Goal: Navigation & Orientation: Find specific page/section

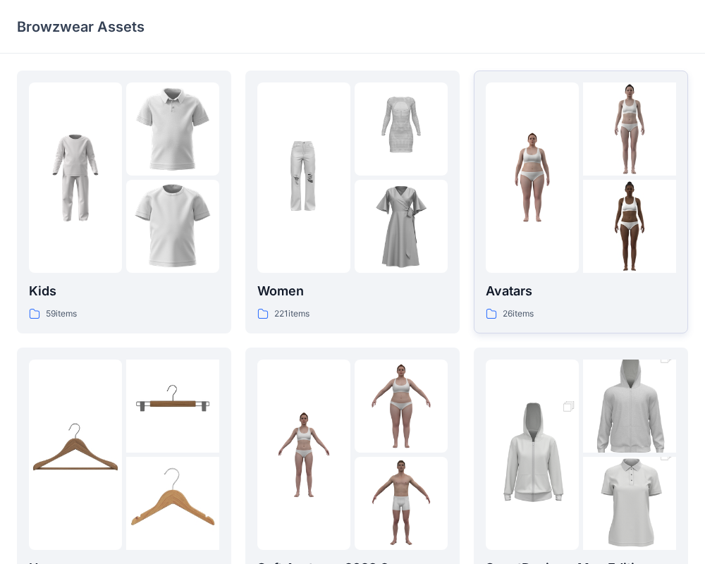
click at [535, 203] on img at bounding box center [531, 177] width 93 height 93
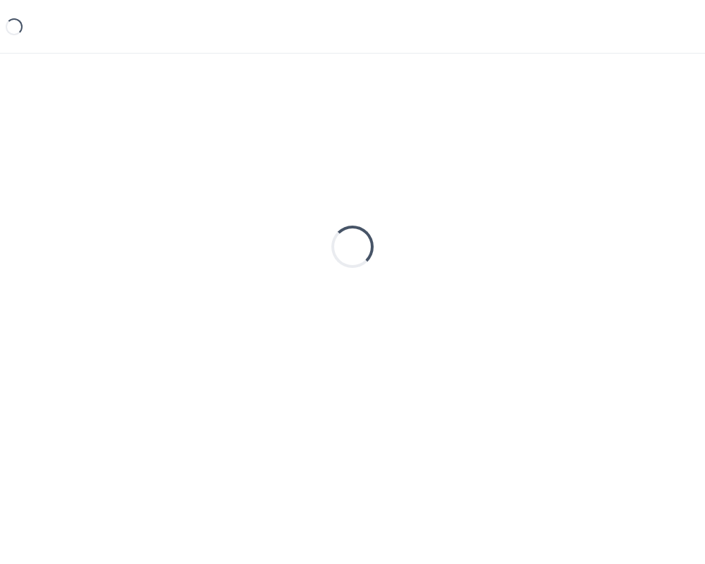
click at [535, 203] on div "Loading..." at bounding box center [352, 246] width 671 height 352
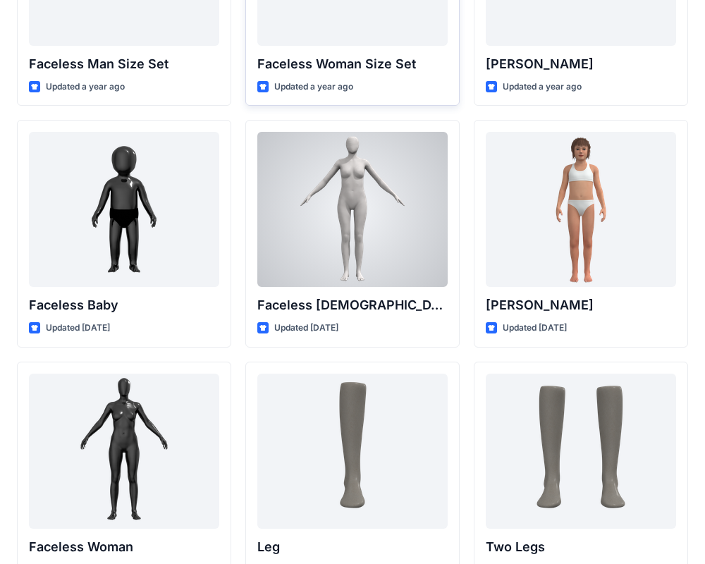
scroll to position [915, 0]
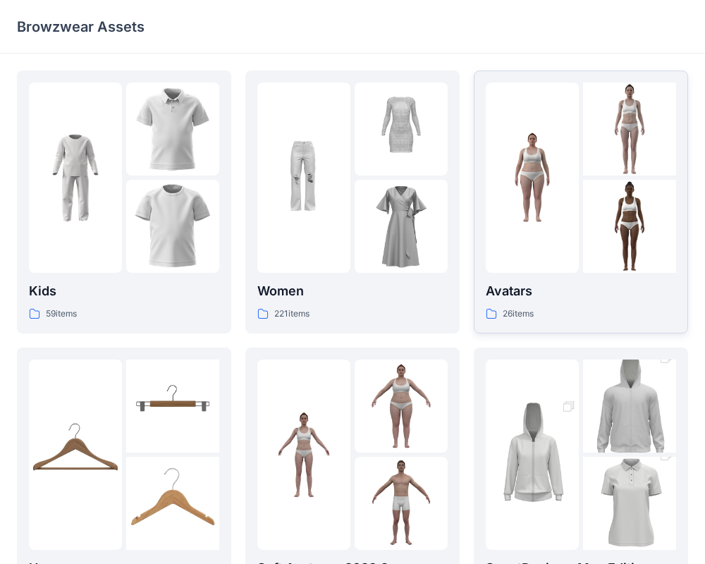
click at [540, 202] on div at bounding box center [531, 177] width 93 height 190
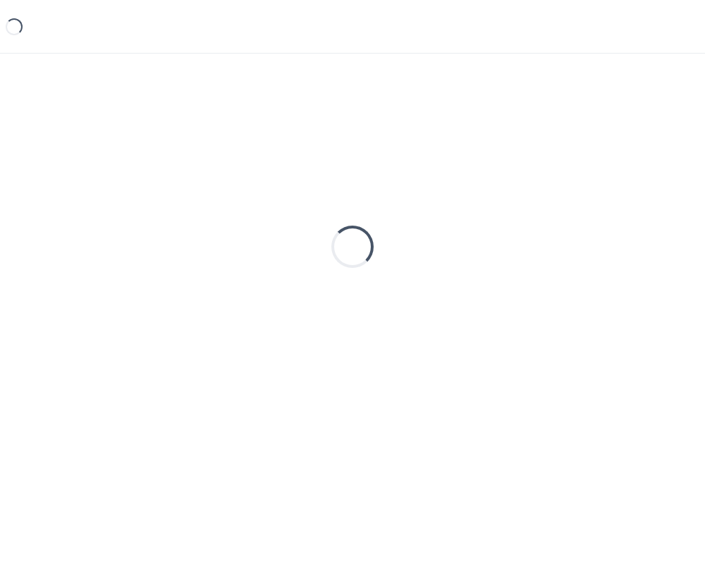
click at [540, 202] on div "Loading..." at bounding box center [352, 246] width 671 height 352
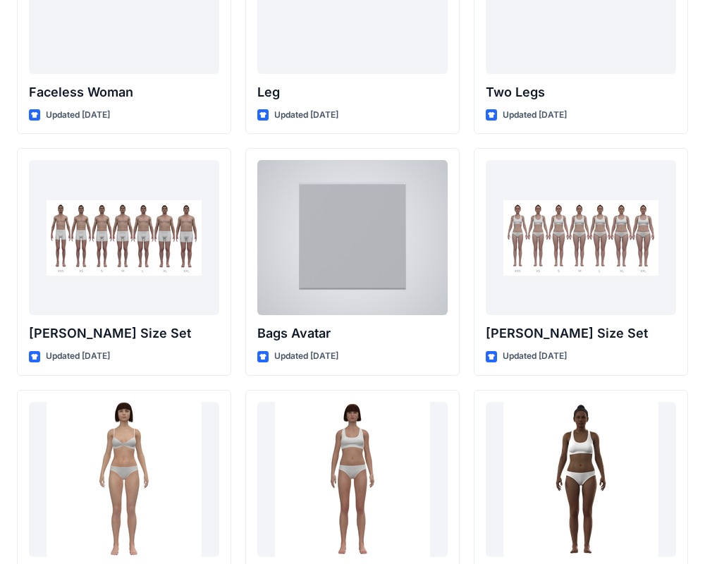
scroll to position [1376, 0]
